Goal: Task Accomplishment & Management: Manage account settings

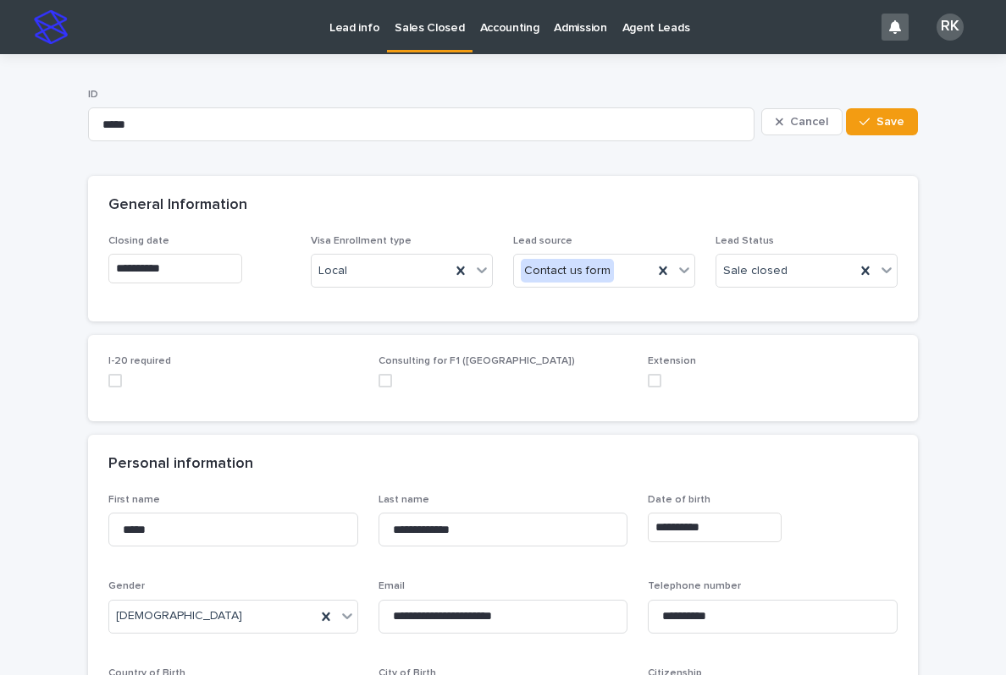
click at [350, 28] on p "Lead info" at bounding box center [354, 18] width 50 height 36
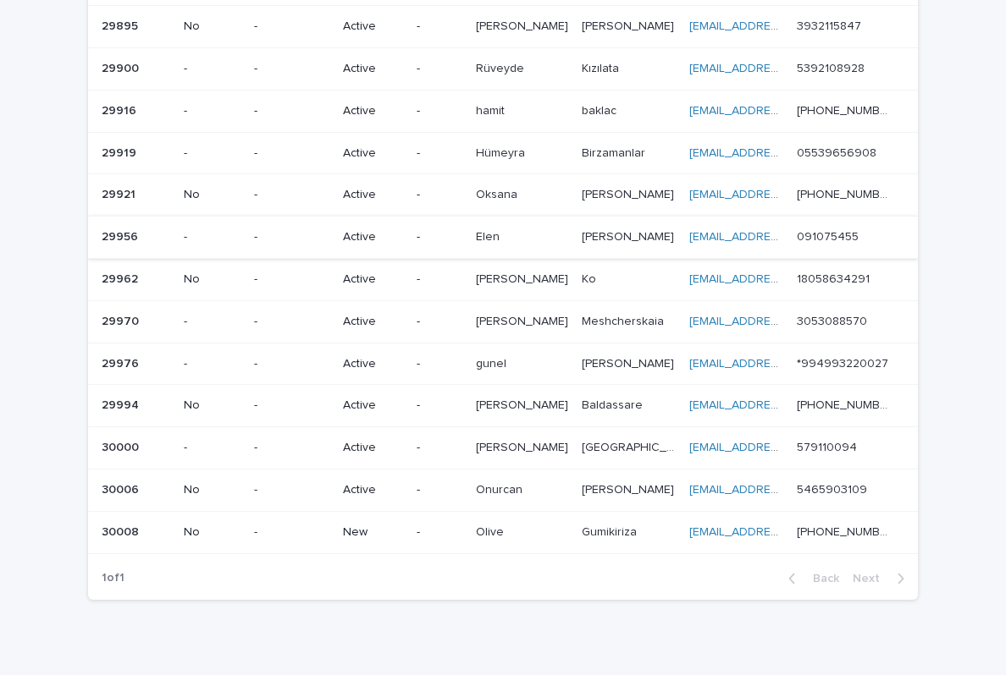
scroll to position [298, 0]
click at [460, 526] on p "-" at bounding box center [438, 533] width 45 height 14
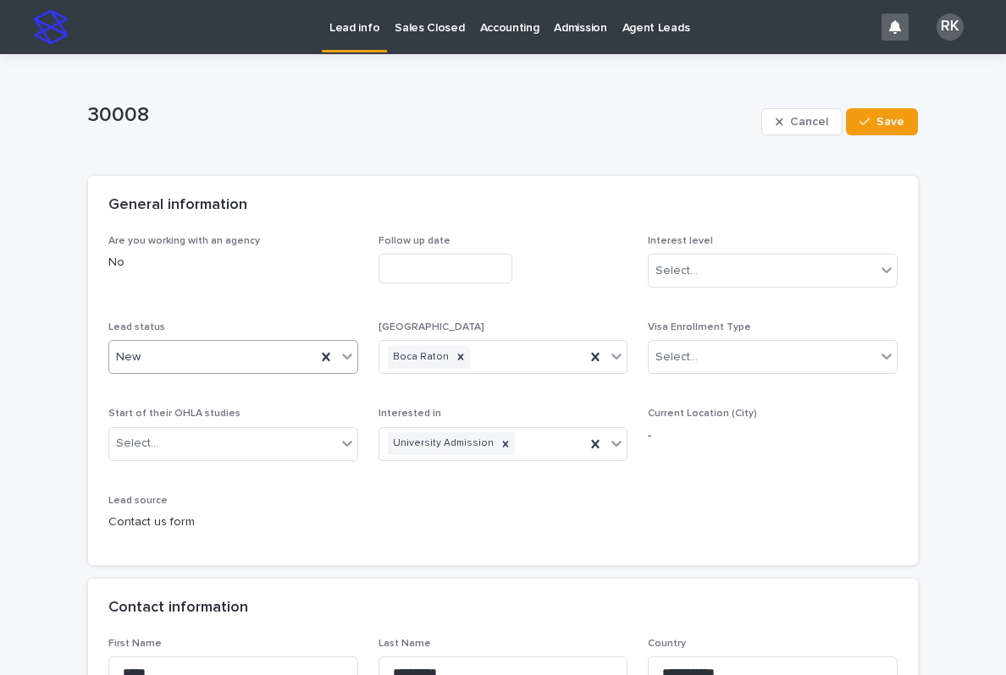
click at [340, 357] on icon at bounding box center [347, 356] width 17 height 17
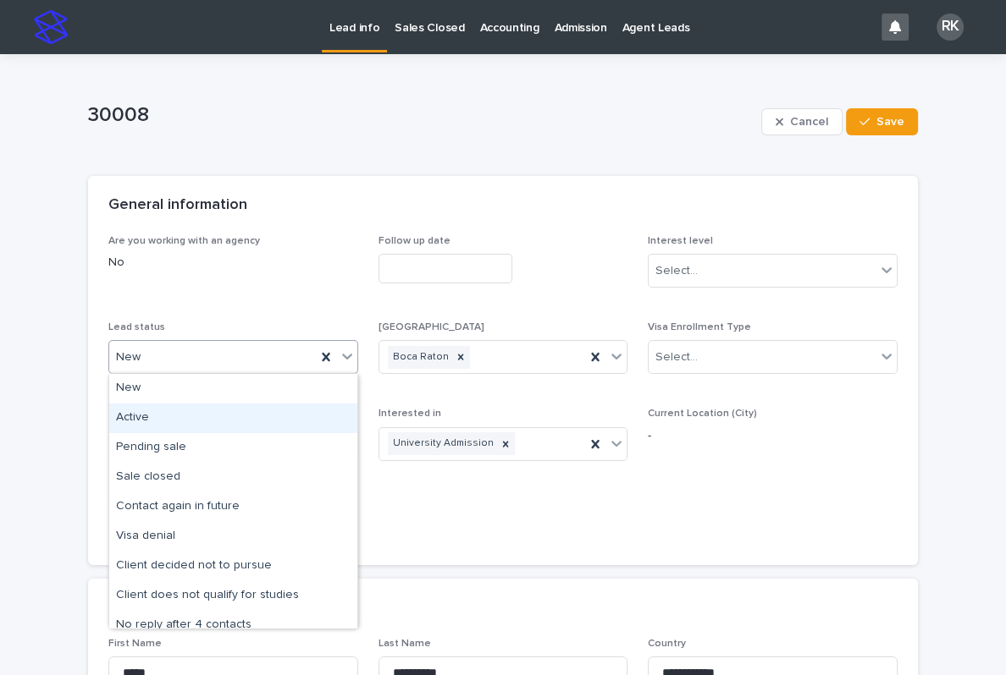
click at [245, 412] on div "Active" at bounding box center [233, 419] width 248 height 30
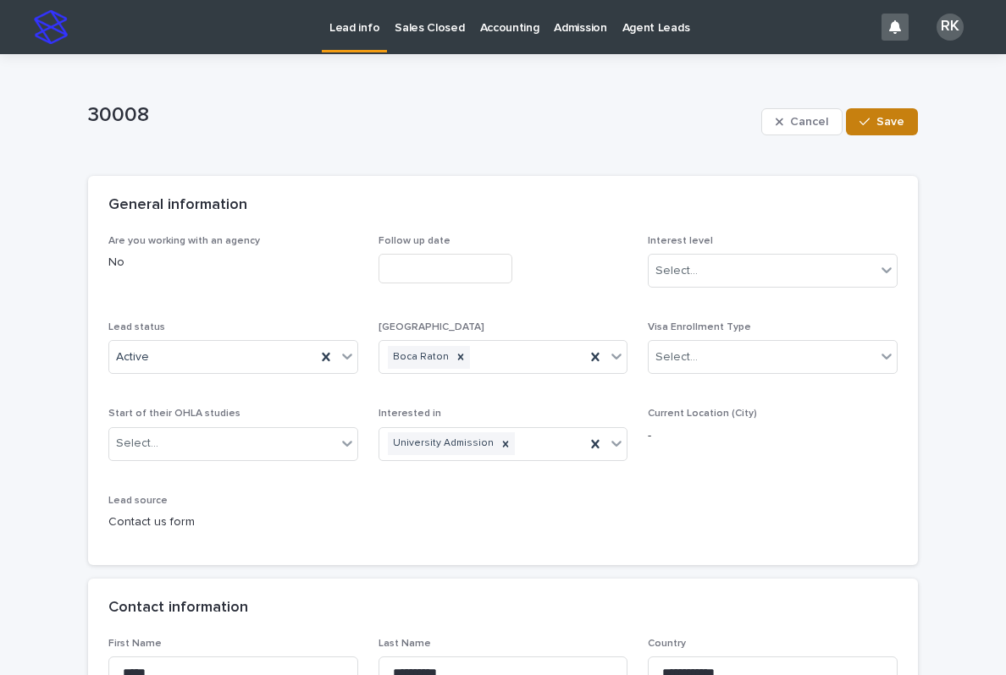
click at [888, 124] on span "Save" at bounding box center [890, 122] width 28 height 12
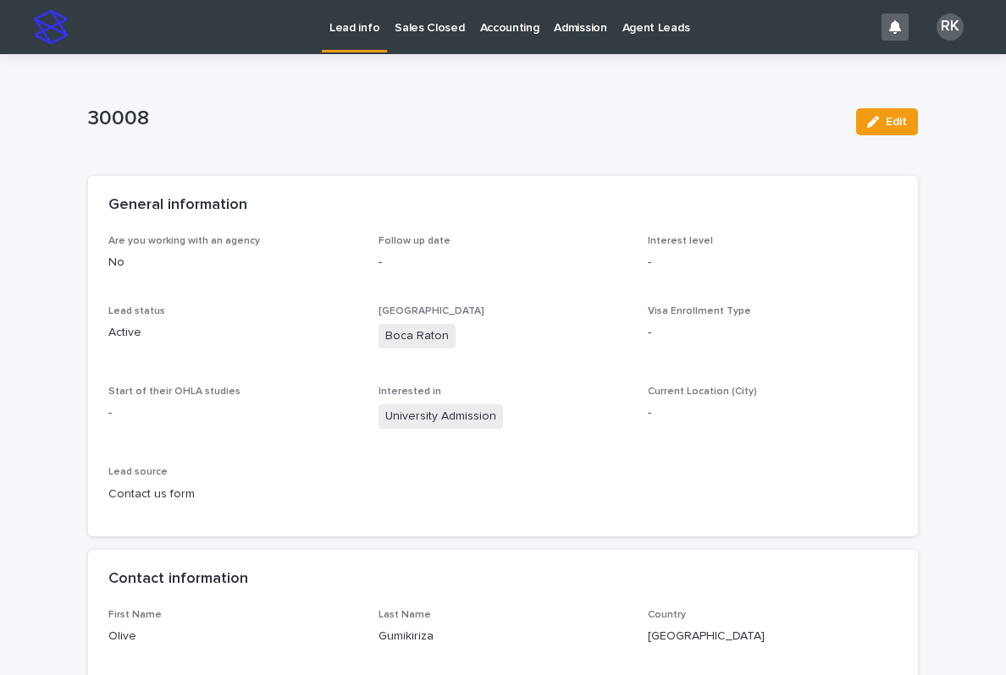
click at [339, 17] on p "Lead info" at bounding box center [354, 18] width 50 height 36
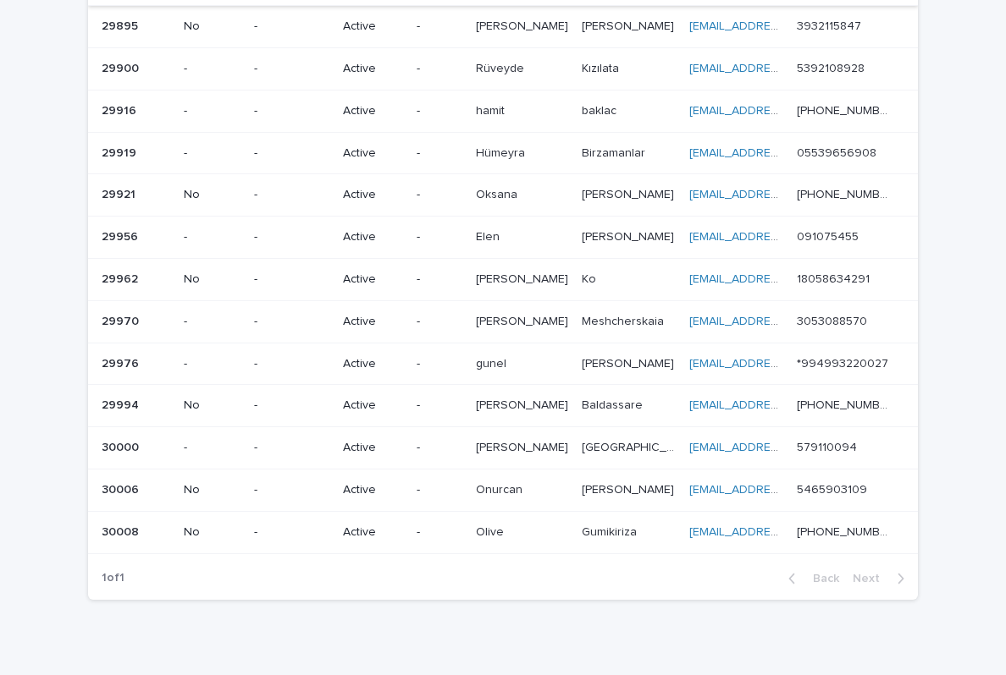
scroll to position [298, 0]
